Goal: Check status: Check status

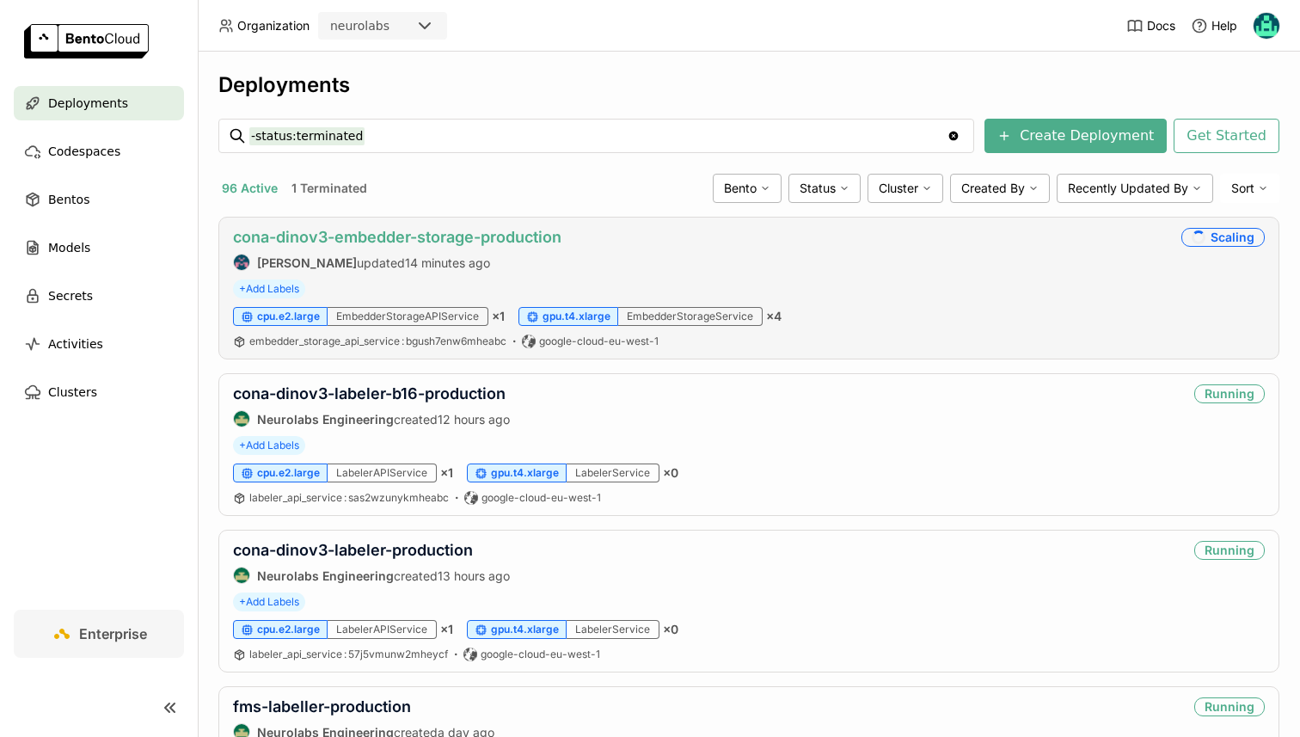
click at [417, 234] on link "cona-dinov3-embedder-storage-production" at bounding box center [397, 237] width 328 height 18
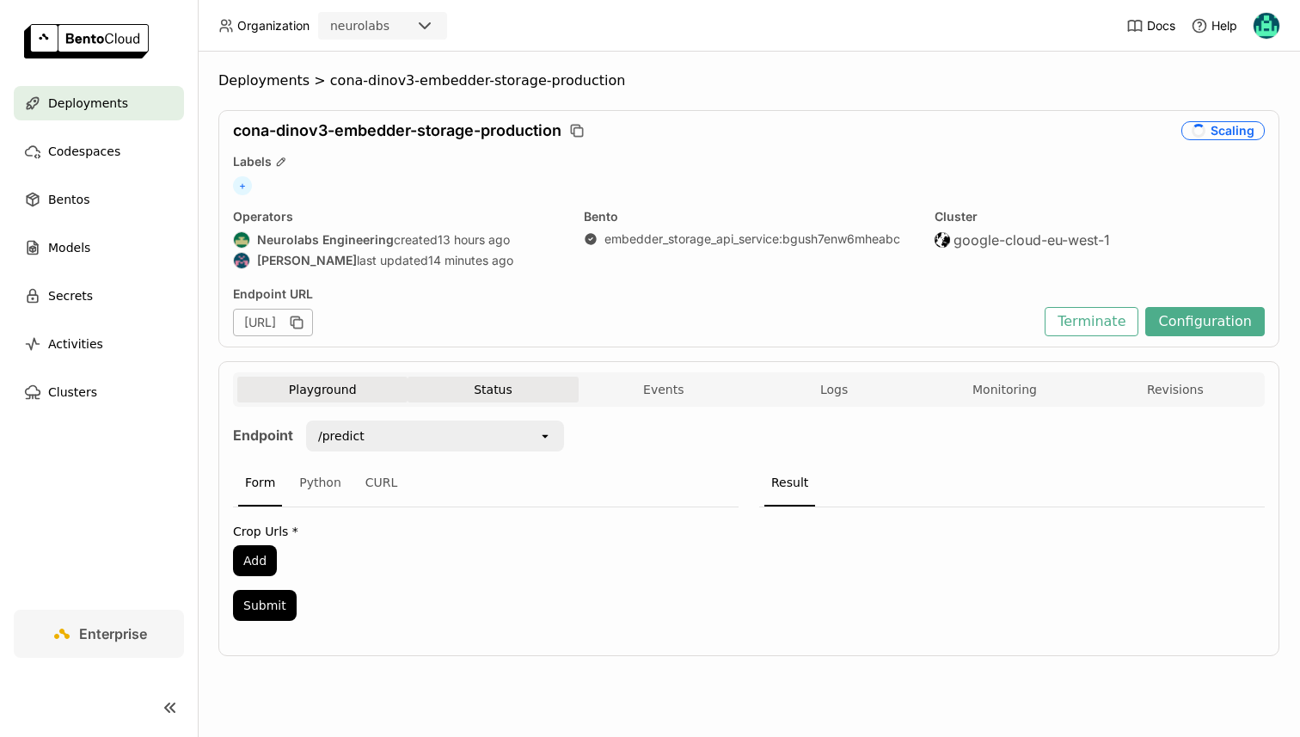
click at [493, 384] on button "Status" at bounding box center [492, 389] width 170 height 26
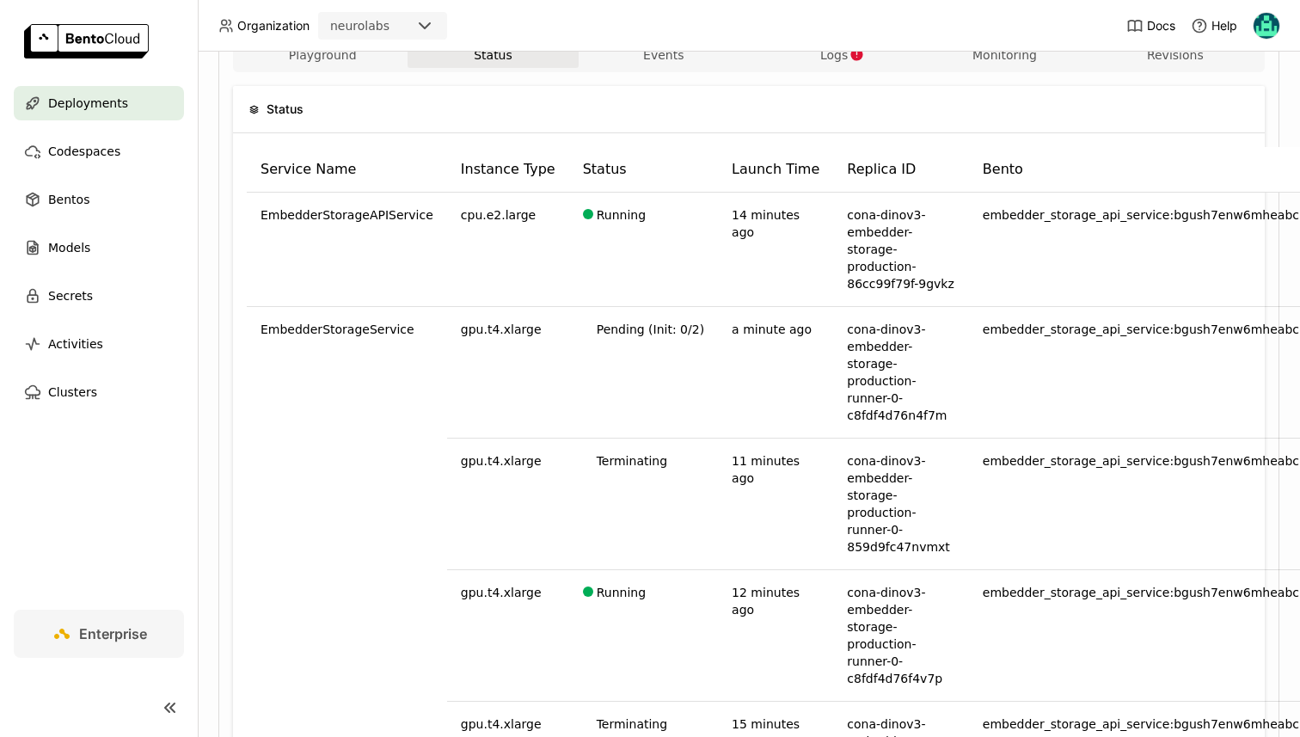
scroll to position [305, 0]
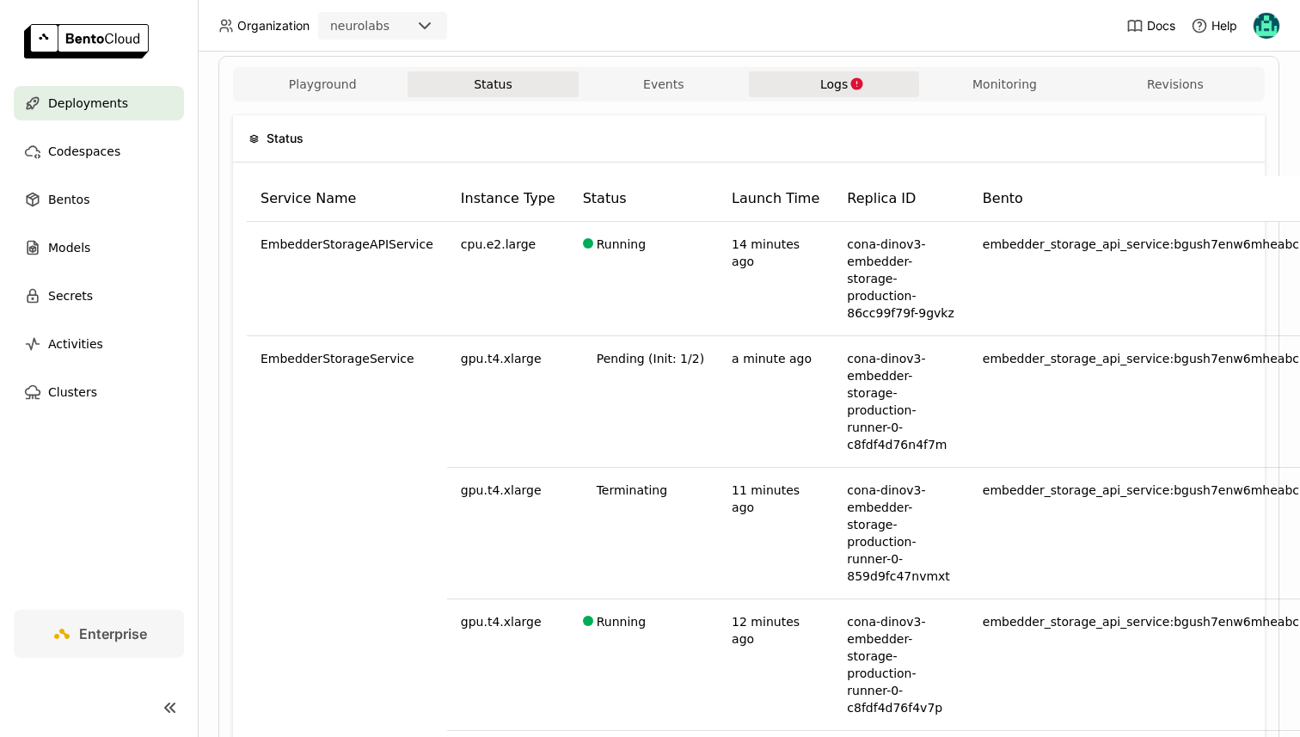
click at [836, 87] on span "Logs" at bounding box center [834, 83] width 28 height 15
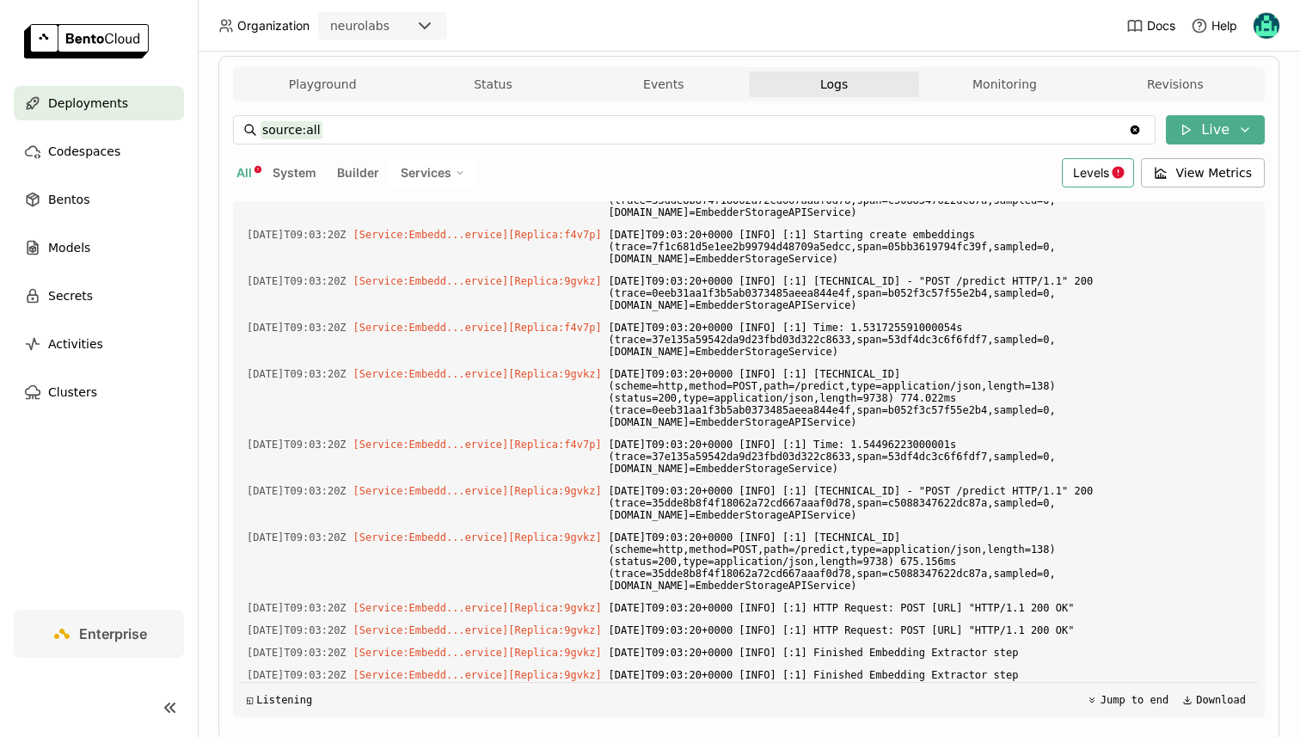
click at [1084, 180] on span "Levels" at bounding box center [1091, 172] width 36 height 15
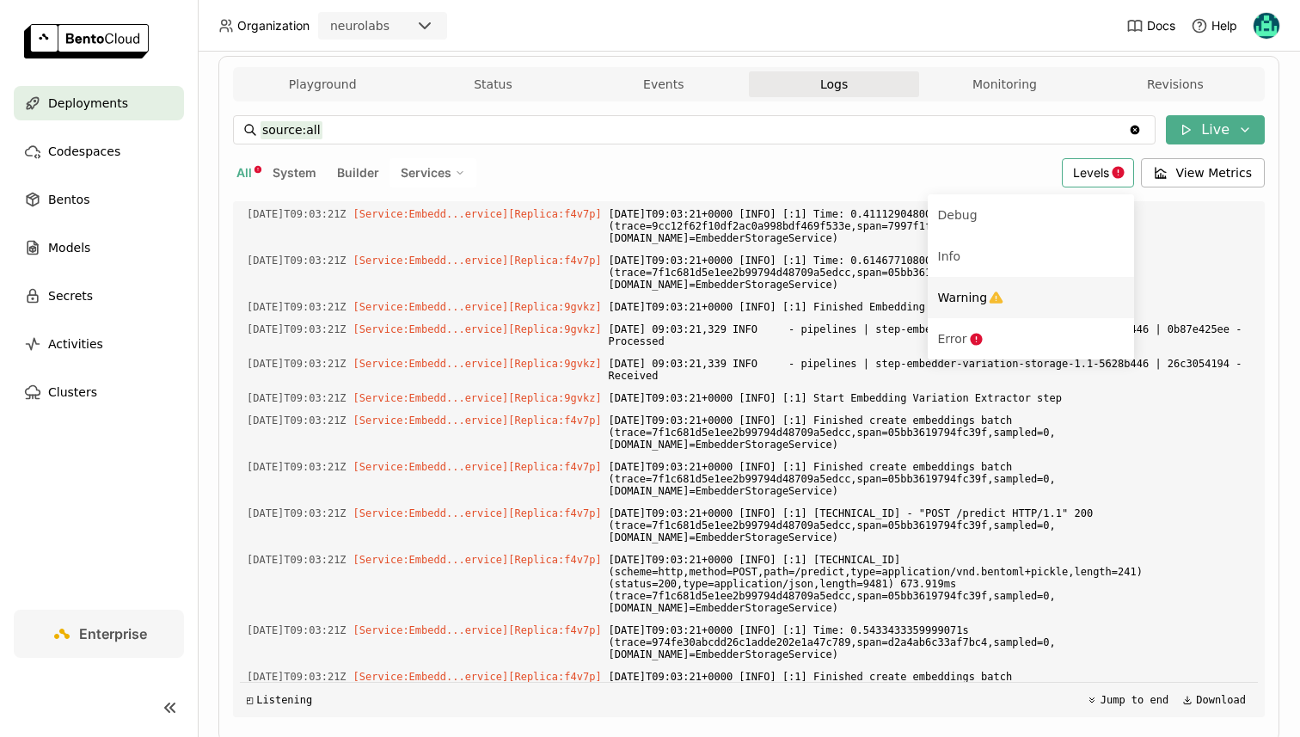
scroll to position [30001, 0]
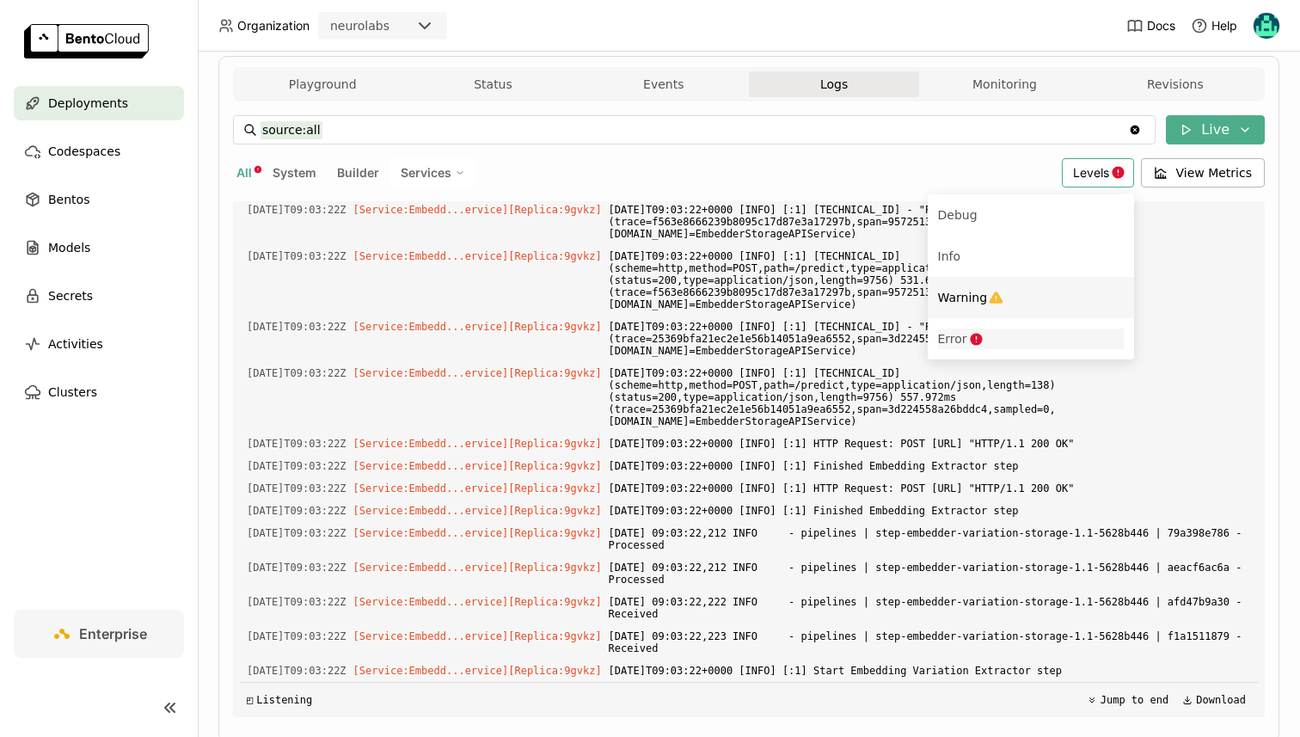
click at [982, 332] on icon "Menu" at bounding box center [976, 339] width 15 height 15
type input "source:all level:error"
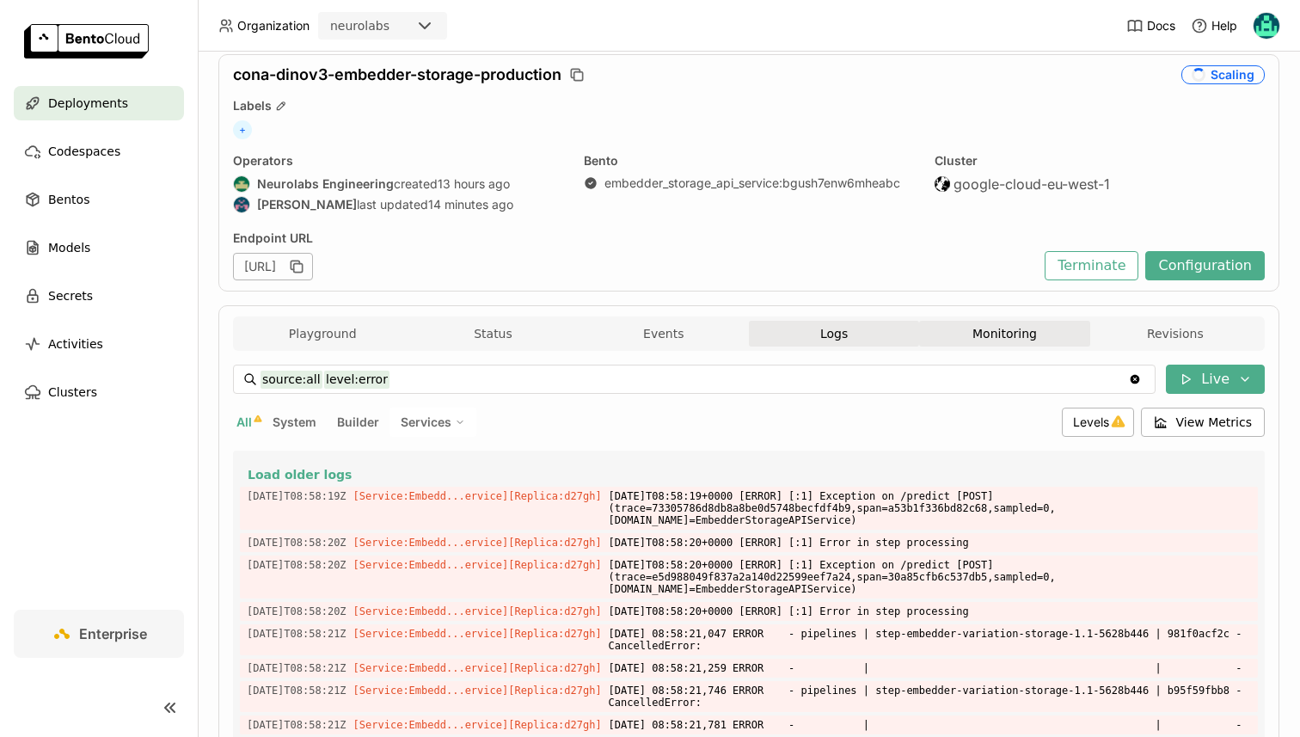
scroll to position [22, 0]
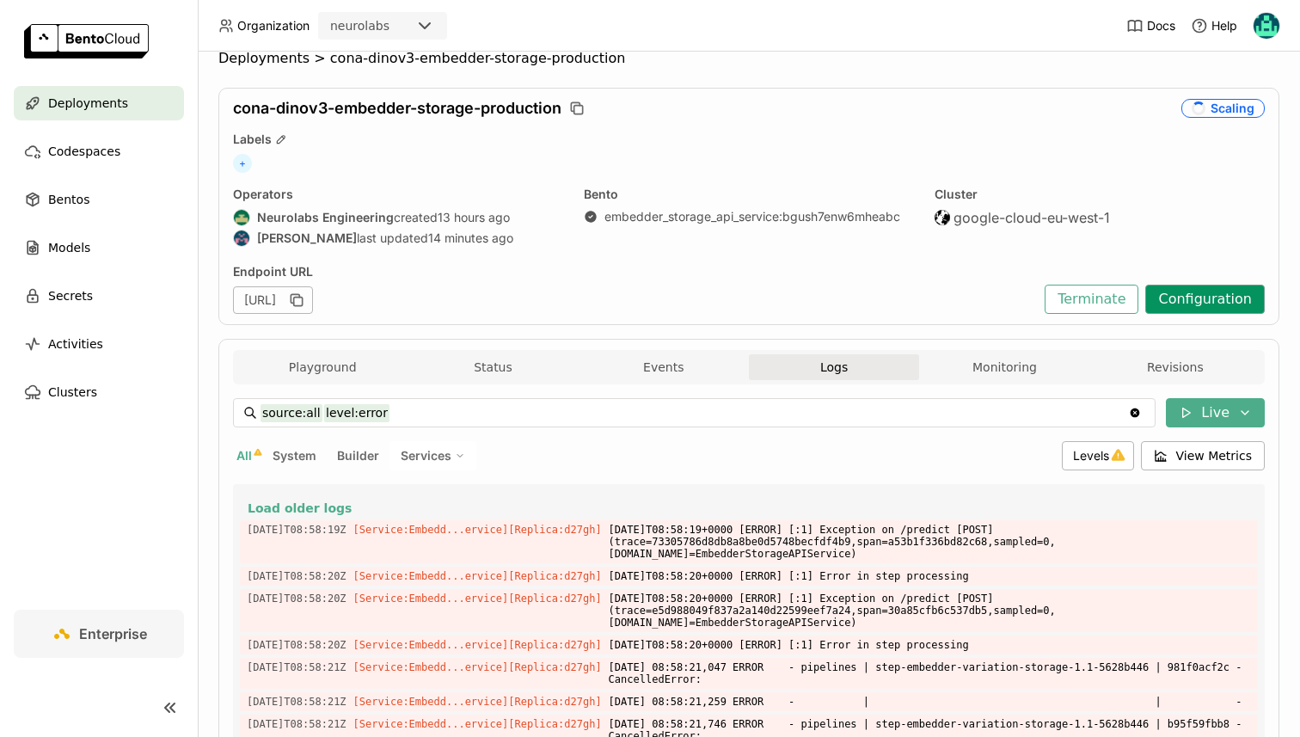
click at [1251, 305] on button "Configuration" at bounding box center [1204, 298] width 119 height 29
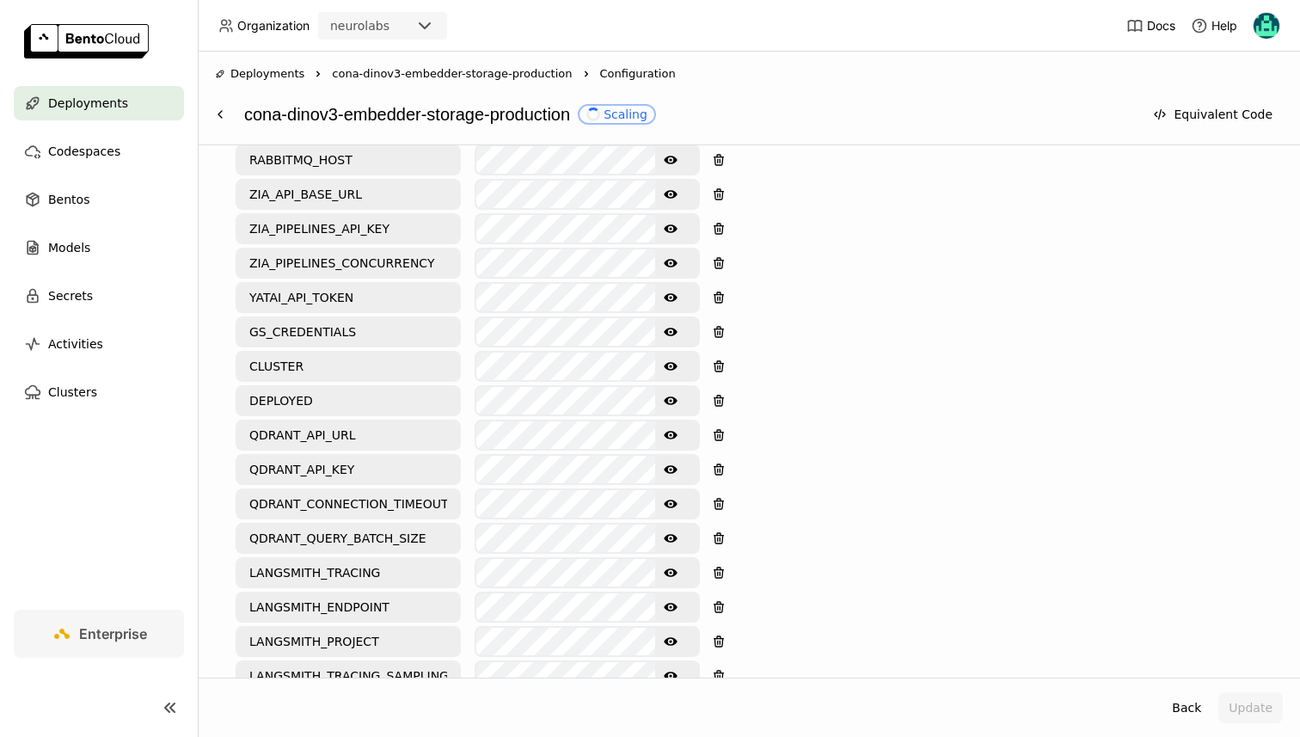
scroll to position [831, 0]
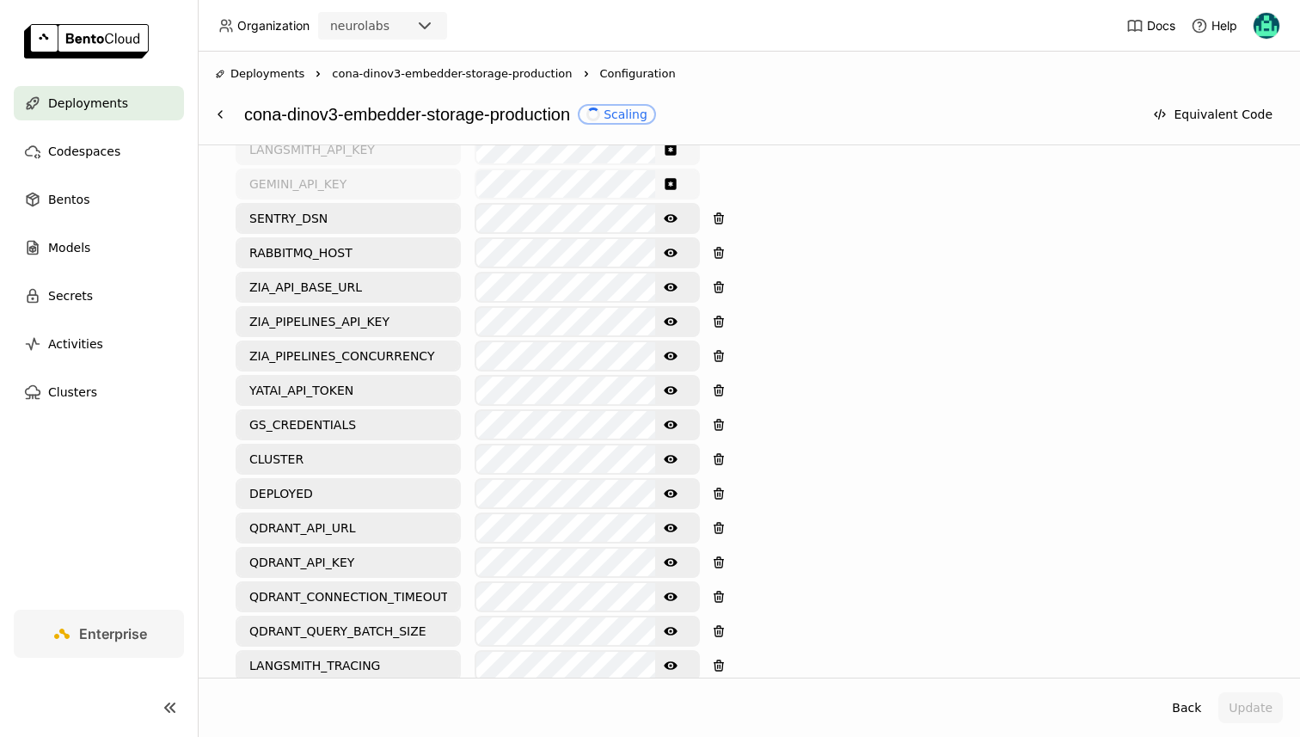
click at [670, 349] on icon "Show password text" at bounding box center [671, 356] width 14 height 14
click at [670, 349] on icon "Hide password text" at bounding box center [671, 356] width 14 height 14
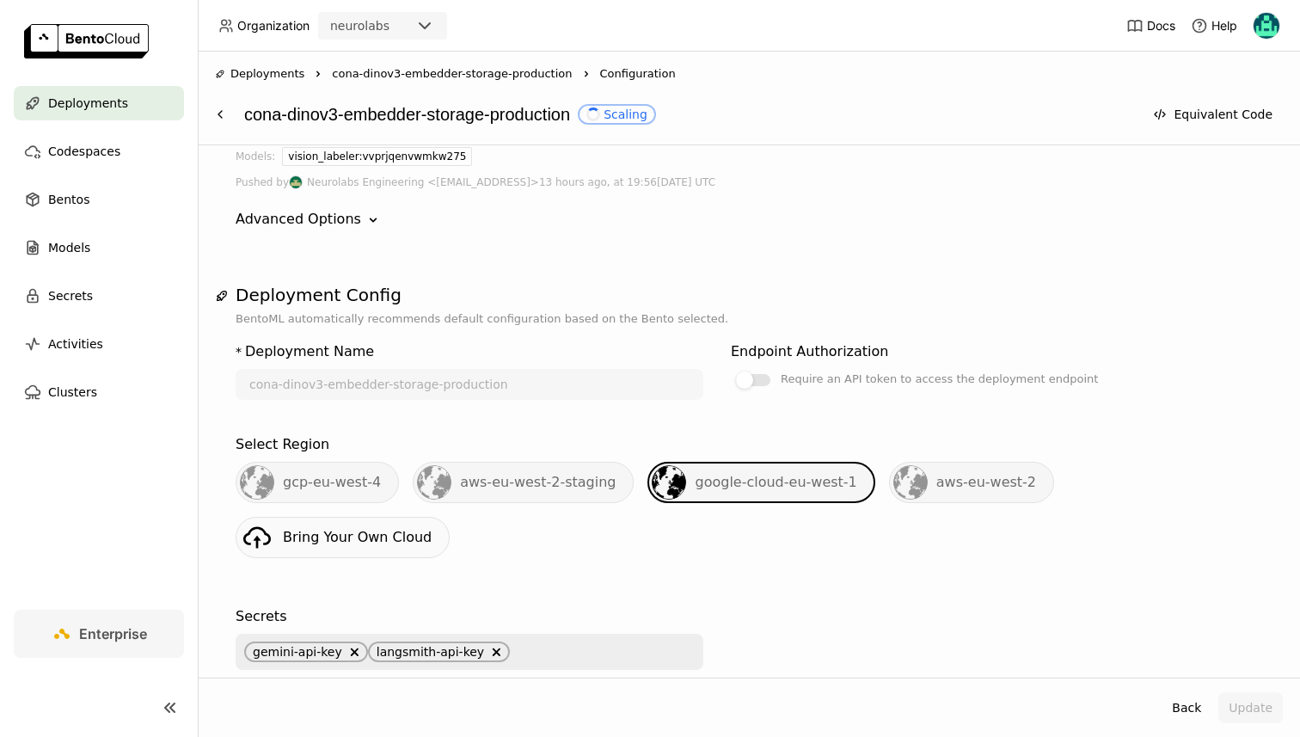
scroll to position [0, 0]
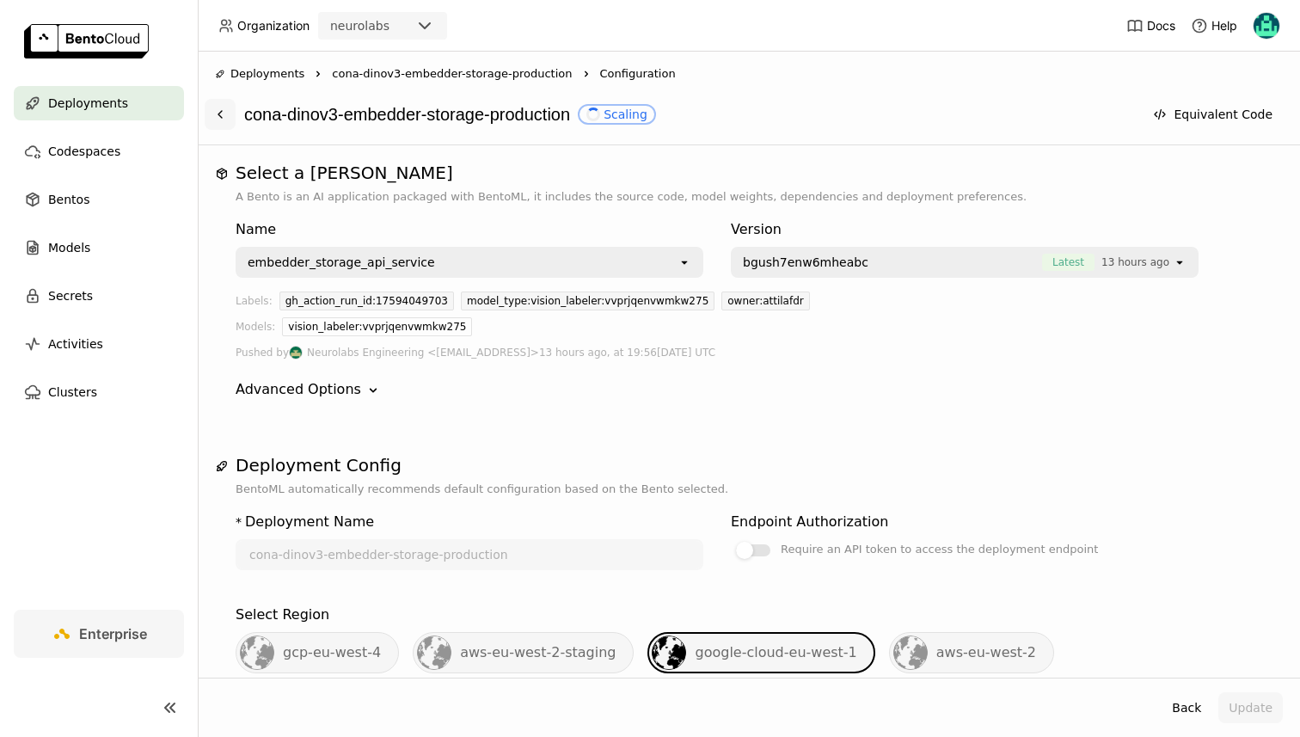
click at [225, 107] on icon at bounding box center [220, 114] width 14 height 14
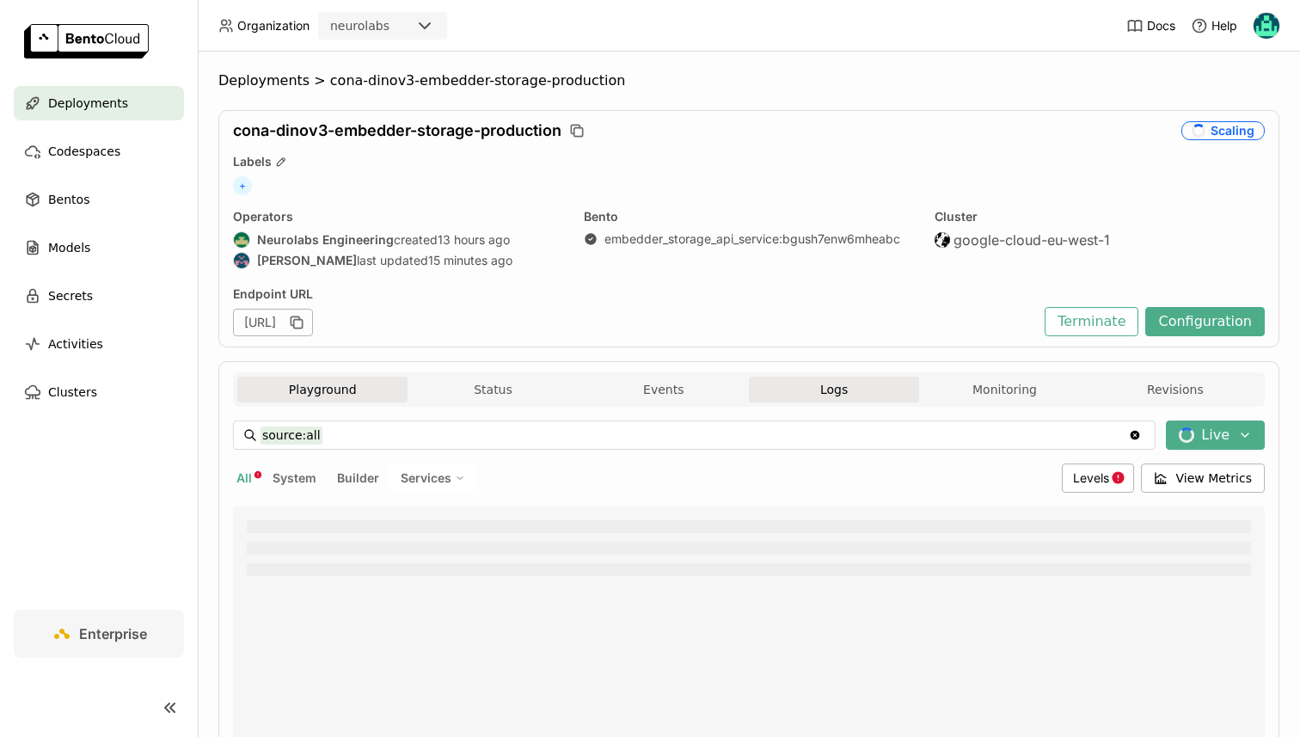
click at [333, 377] on button "Playground" at bounding box center [322, 389] width 170 height 26
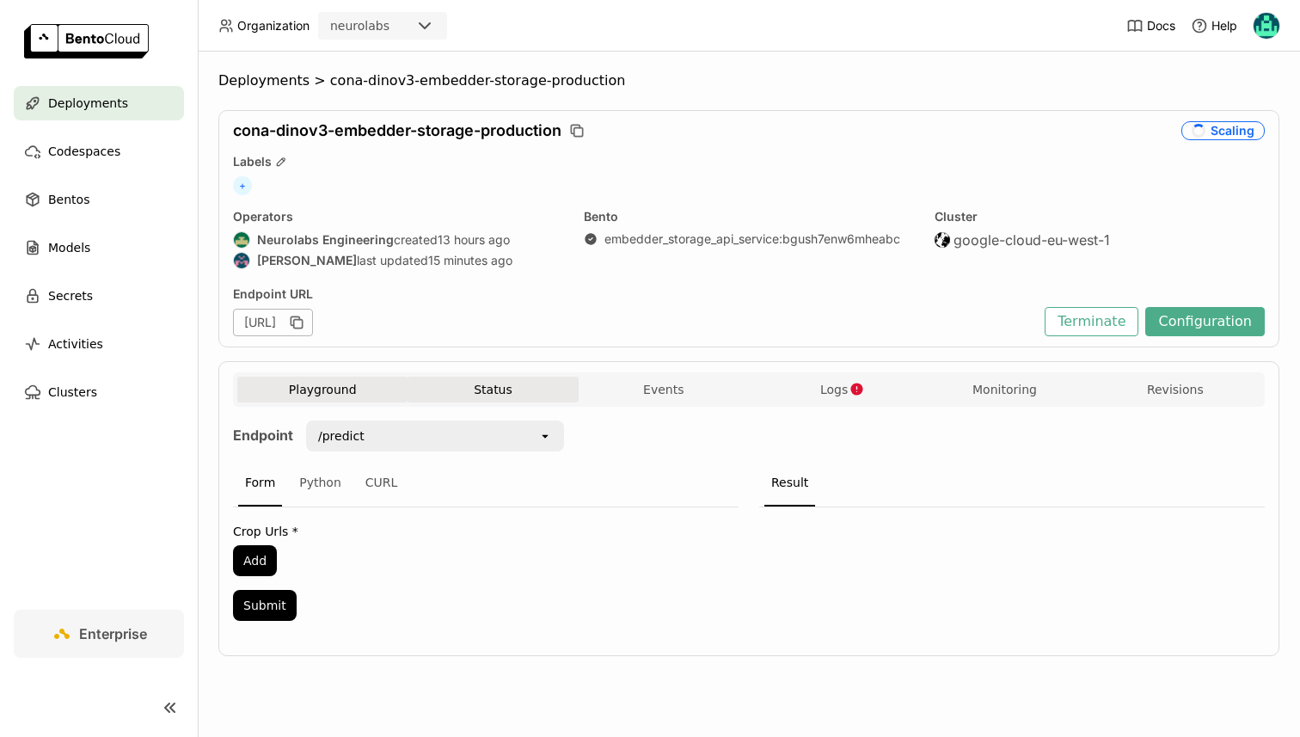
click at [489, 389] on button "Status" at bounding box center [492, 389] width 170 height 26
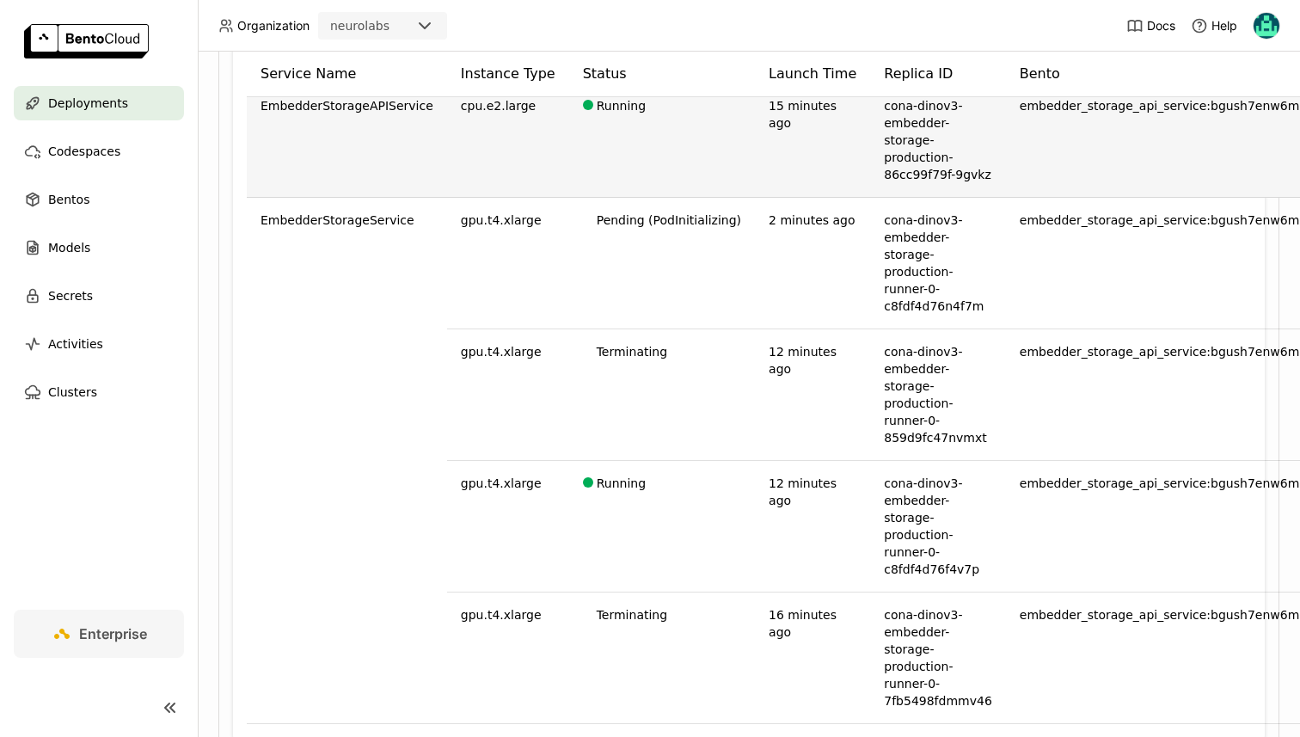
scroll to position [437, 0]
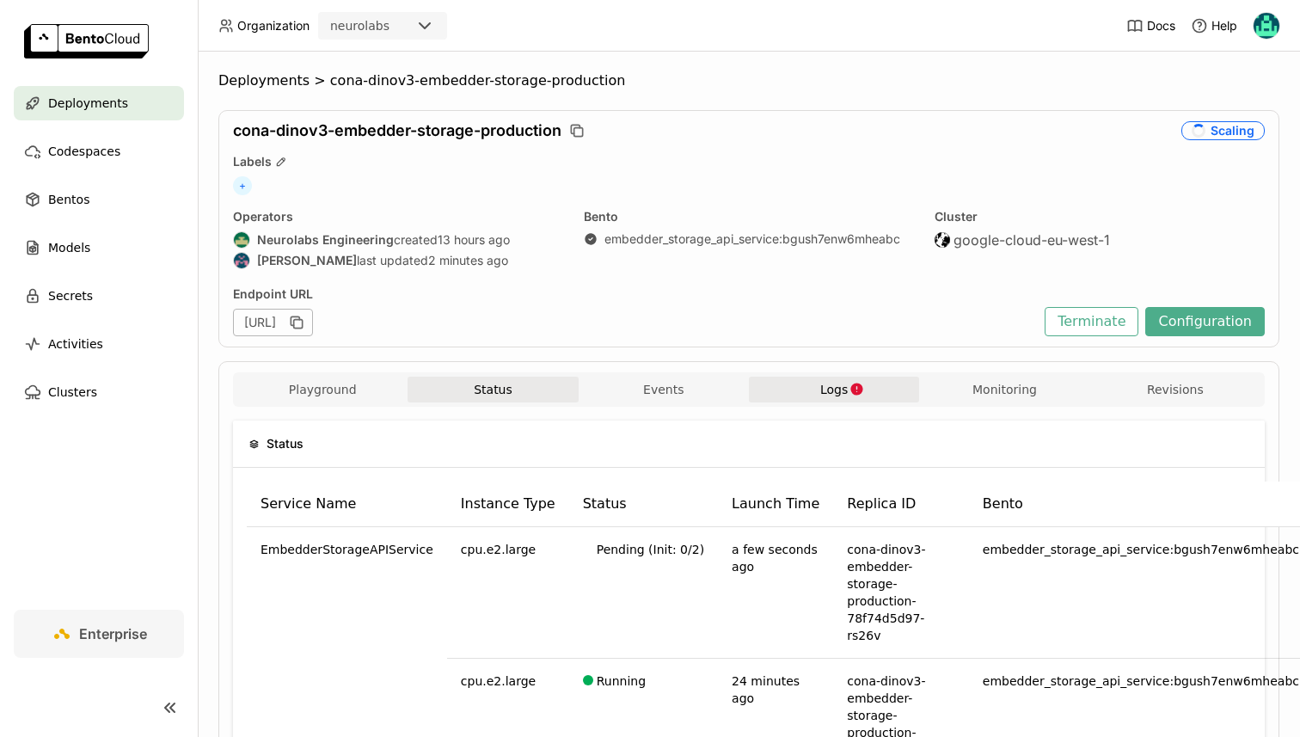
click at [844, 385] on span "Logs" at bounding box center [834, 389] width 28 height 15
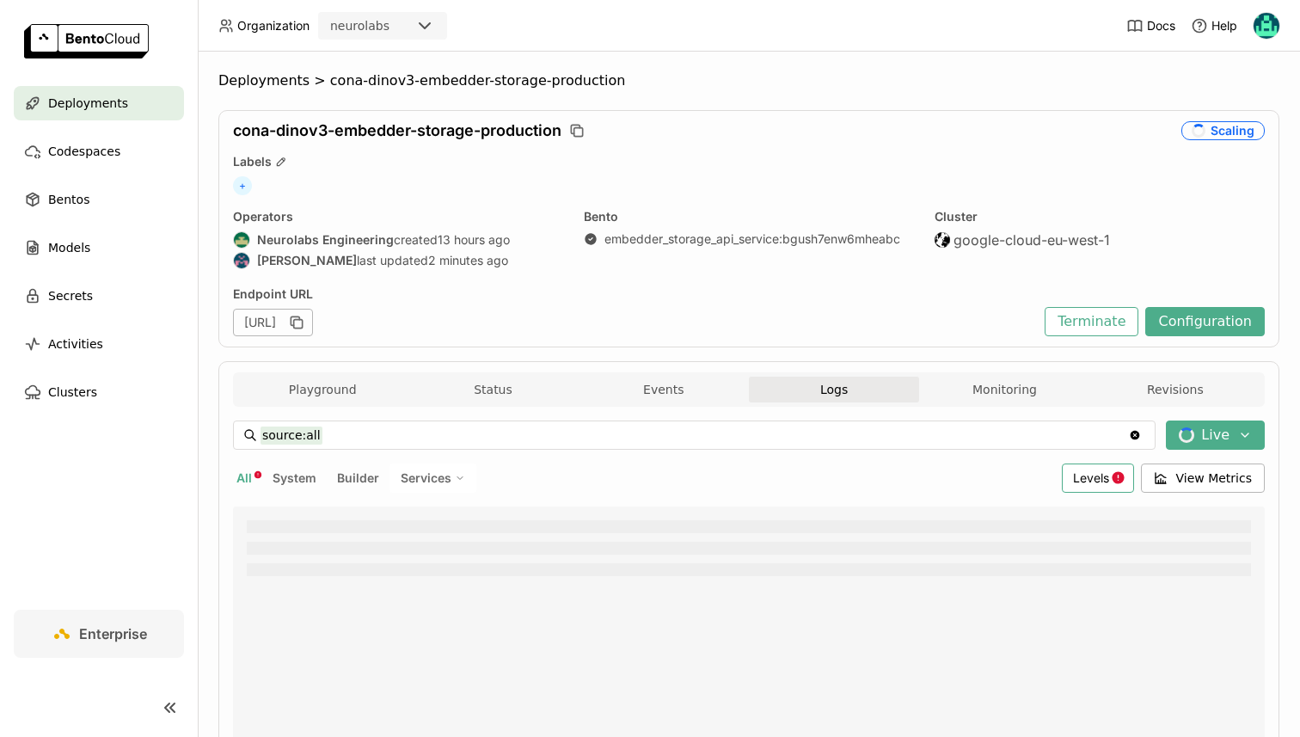
click at [1118, 464] on div "Levels" at bounding box center [1098, 477] width 72 height 29
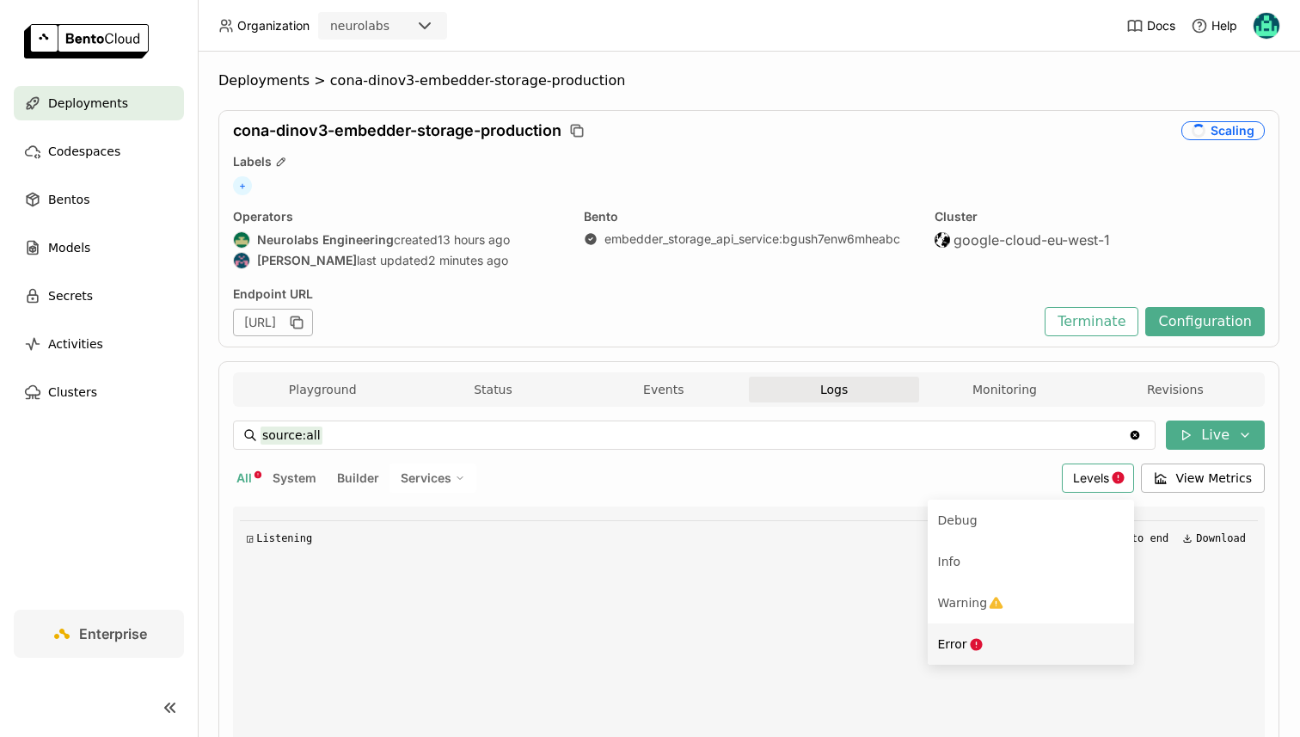
click at [986, 638] on div "Error" at bounding box center [1031, 643] width 186 height 21
type input "source:all level:error"
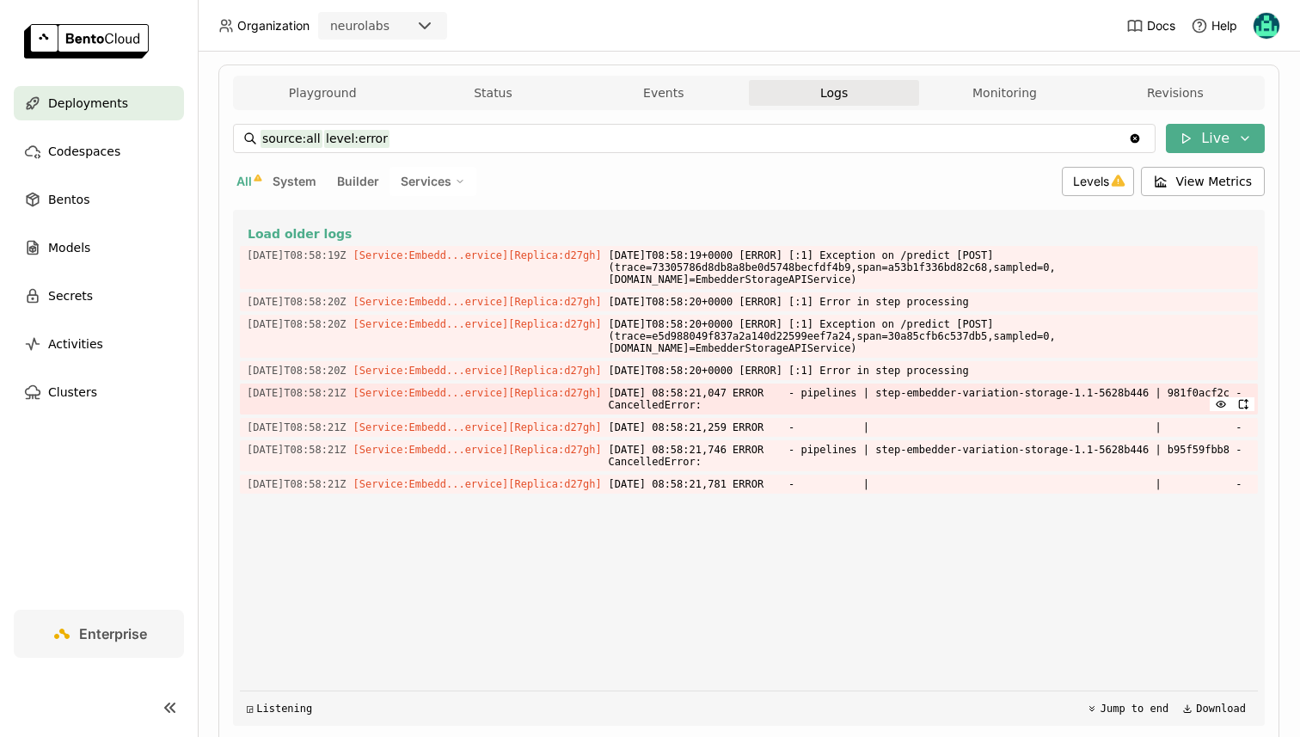
scroll to position [306, 0]
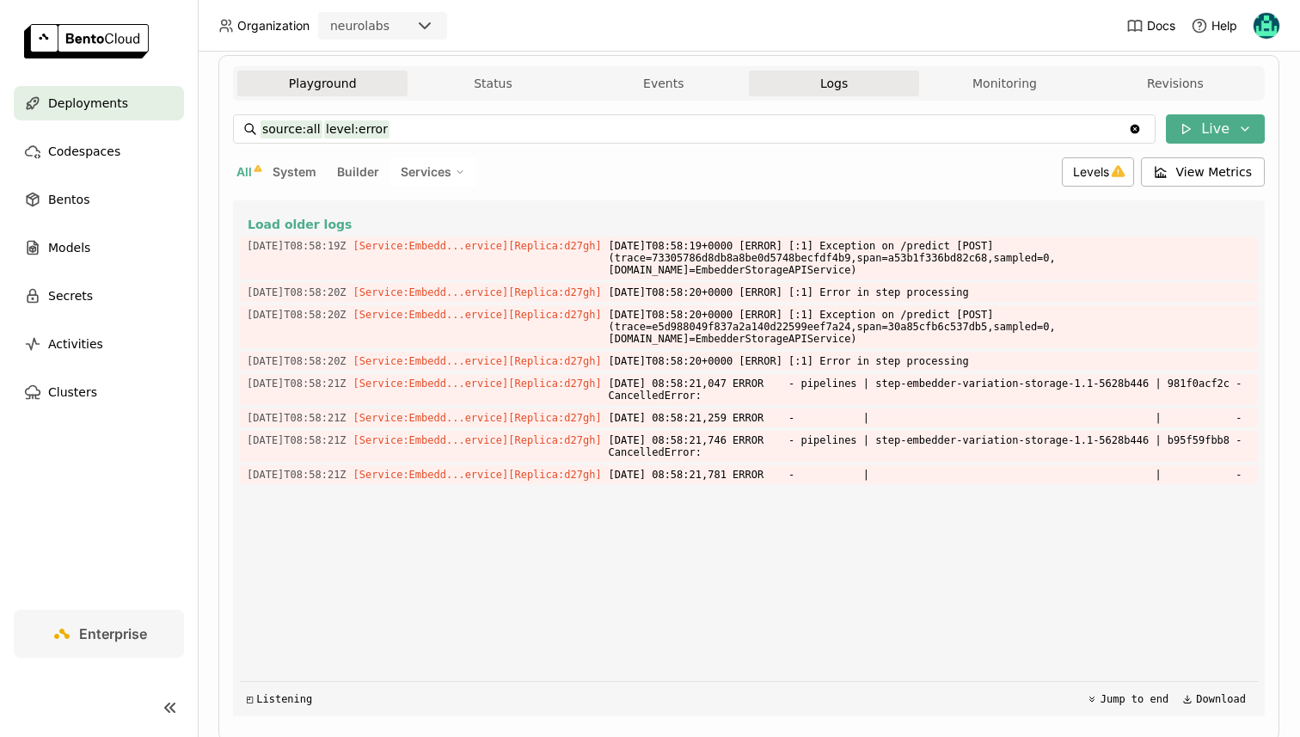
click at [389, 77] on button "Playground" at bounding box center [322, 83] width 170 height 26
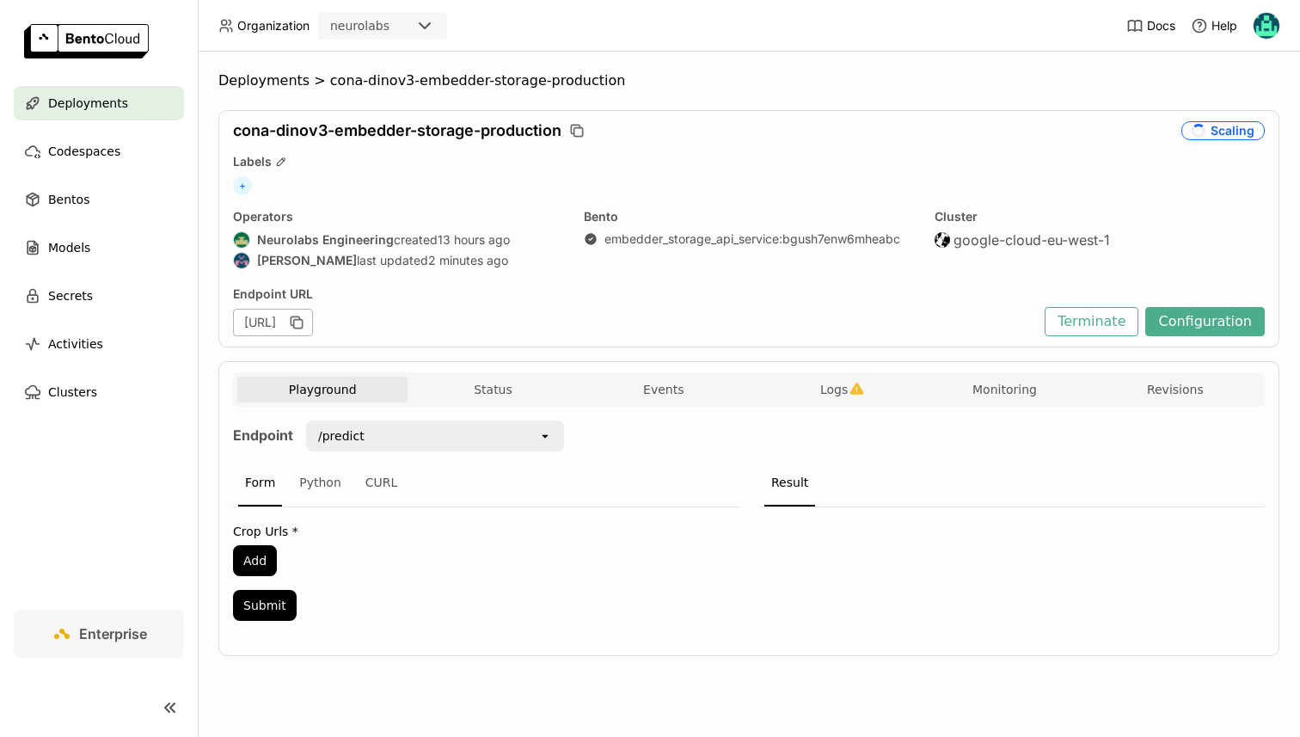
click at [527, 366] on div "Playground Status Events Logs Monitoring Revisions Endpoint /predict open Form …" at bounding box center [748, 508] width 1061 height 295
click at [534, 404] on div "Playground Status Events Logs Monitoring Revisions" at bounding box center [748, 391] width 1023 height 30
click at [532, 389] on button "Status" at bounding box center [492, 389] width 170 height 26
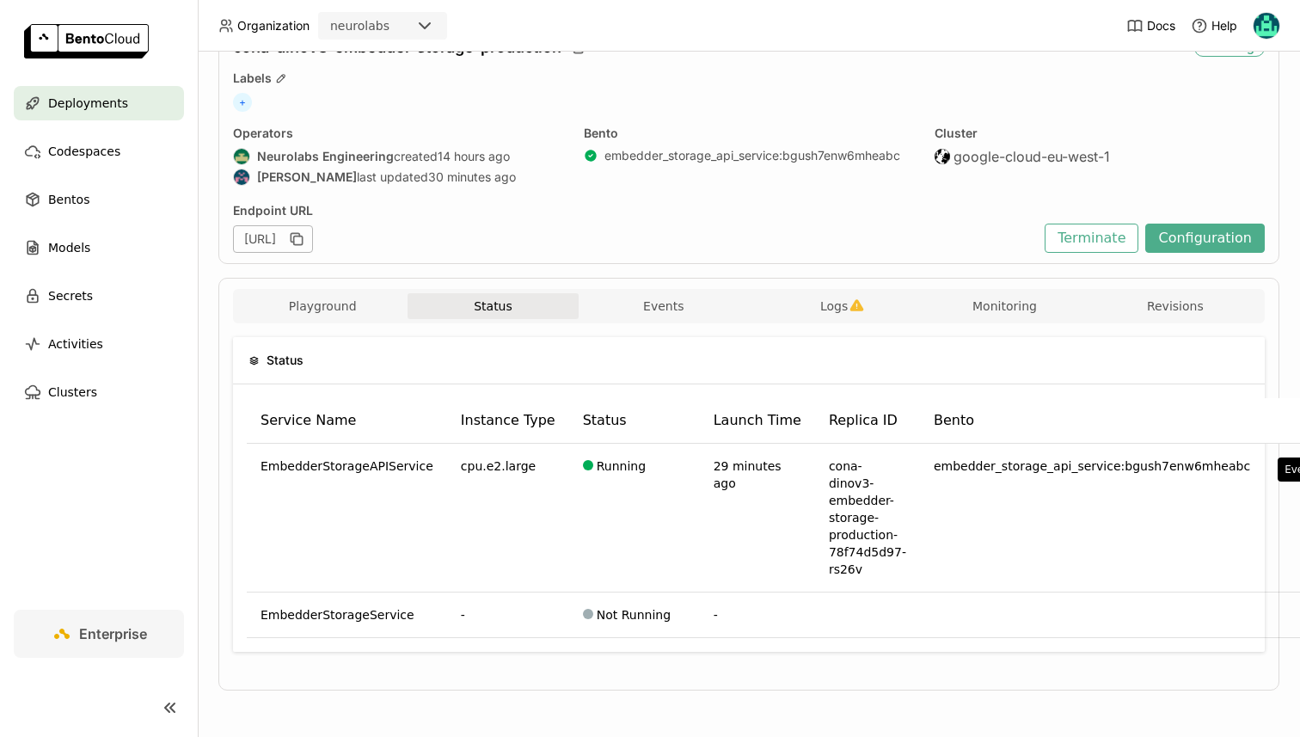
scroll to position [66, 0]
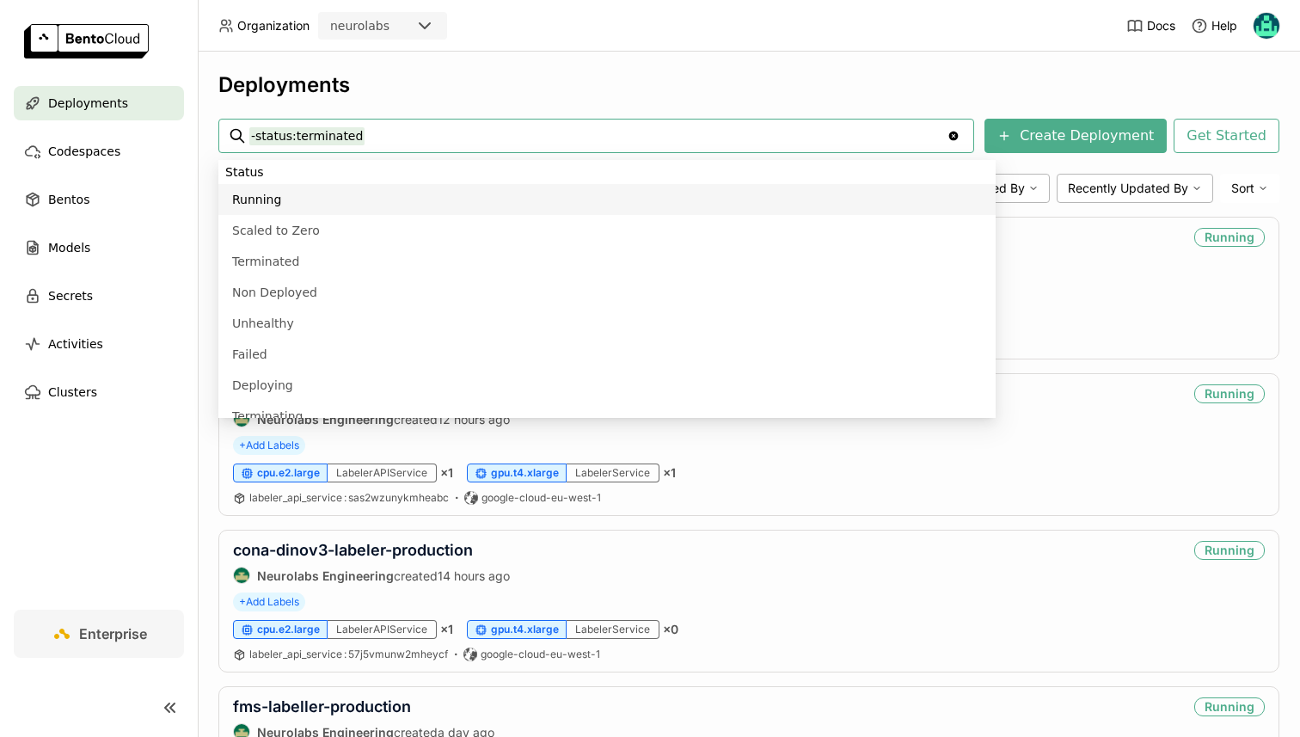
click at [460, 70] on div "Deployments -status:terminated -status:terminated Clear value Create Deployment…" at bounding box center [749, 394] width 1102 height 685
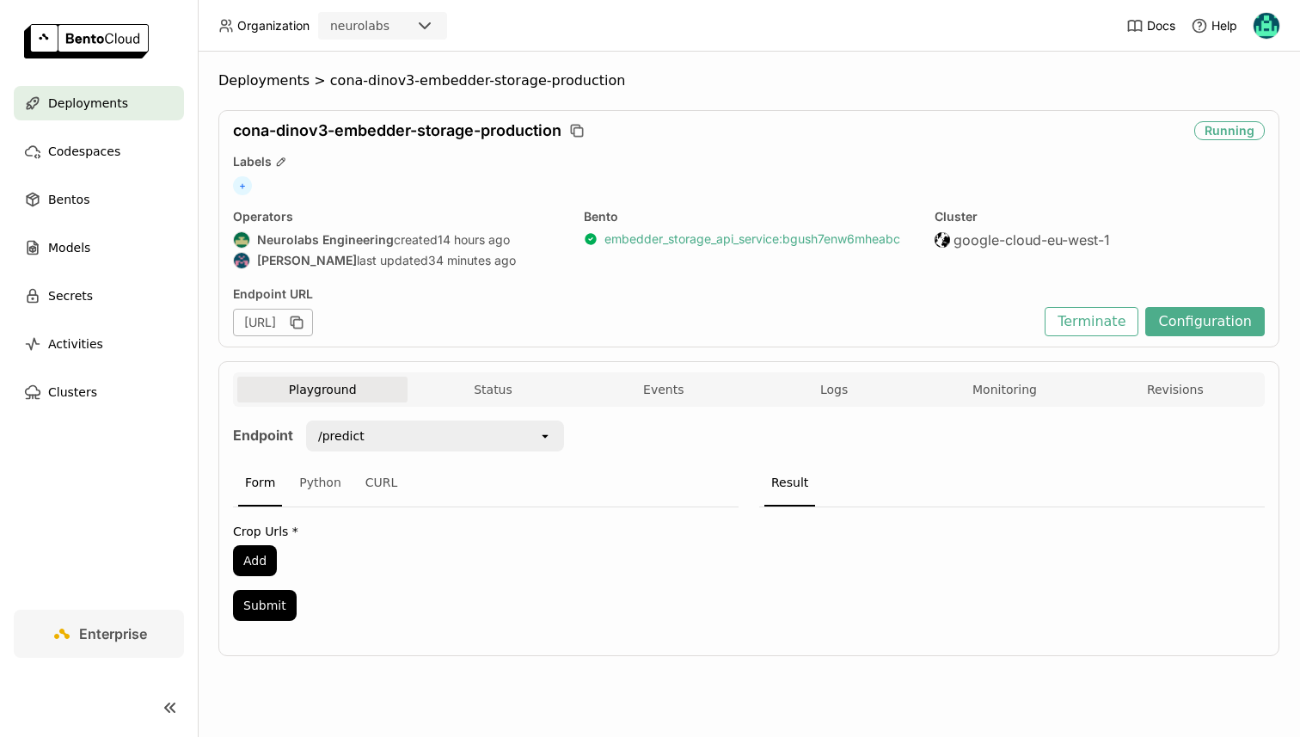
click at [668, 231] on link "embedder_storage_api_service : bgush7enw6mheabc" at bounding box center [752, 238] width 296 height 15
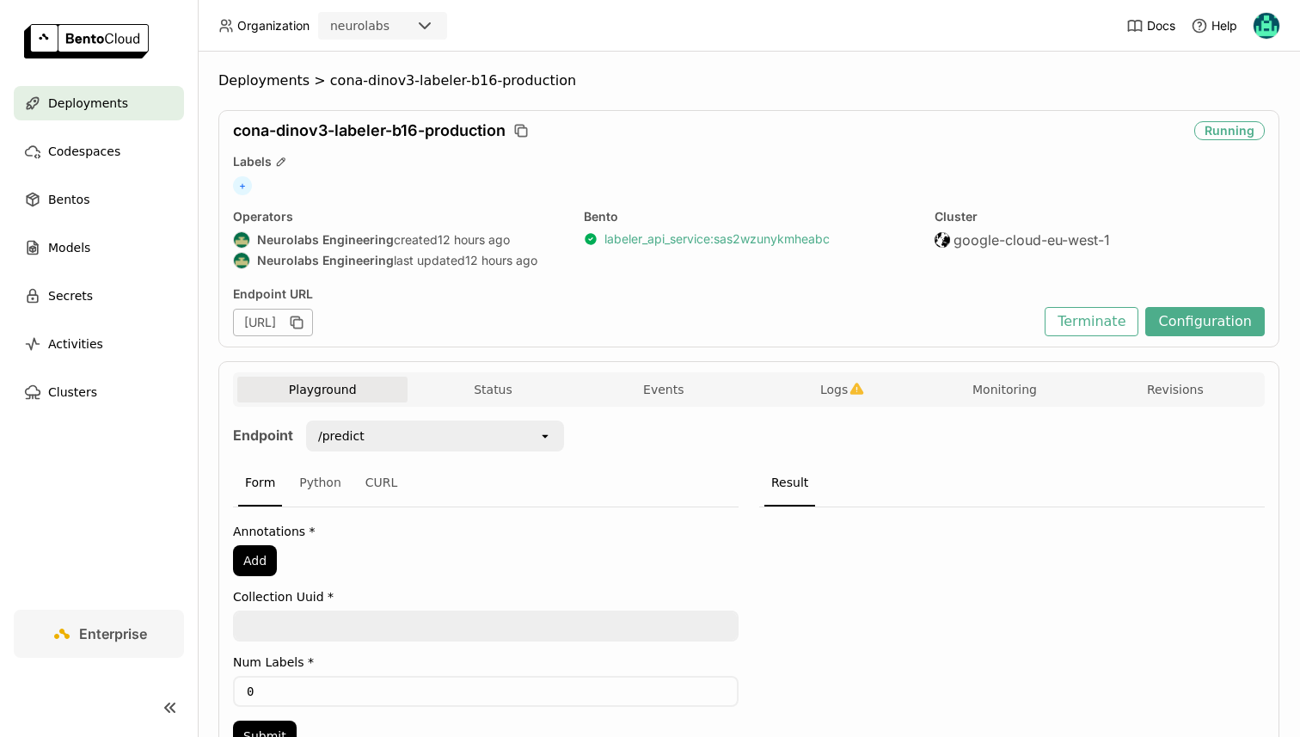
click at [668, 231] on link "labeler_api_service : sas2wzunykmheabc" at bounding box center [716, 238] width 225 height 15
